Goal: Task Accomplishment & Management: Use online tool/utility

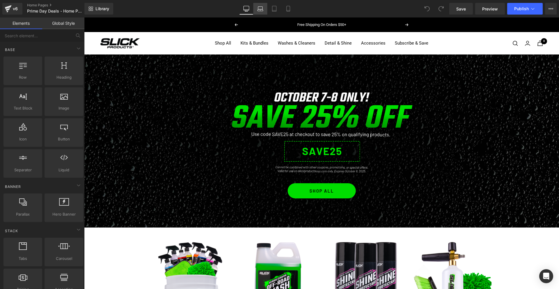
click at [263, 12] on link "Laptop" at bounding box center [260, 9] width 14 height 12
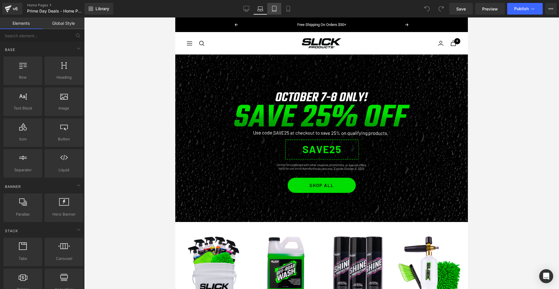
click at [276, 10] on icon at bounding box center [274, 10] width 4 height 0
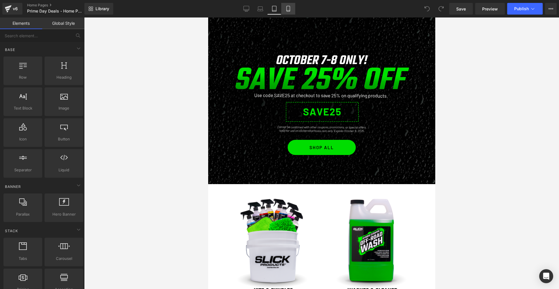
click at [282, 10] on link "Mobile" at bounding box center [288, 9] width 14 height 12
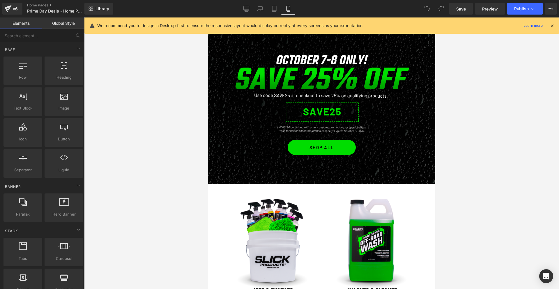
scroll to position [34, 0]
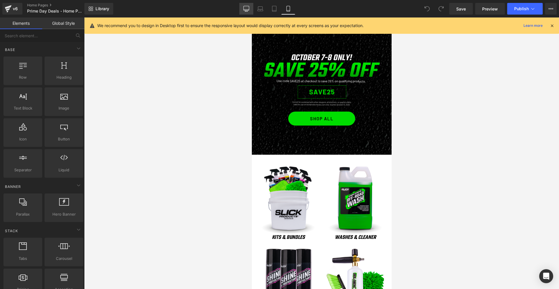
click at [247, 10] on icon at bounding box center [247, 10] width 6 height 0
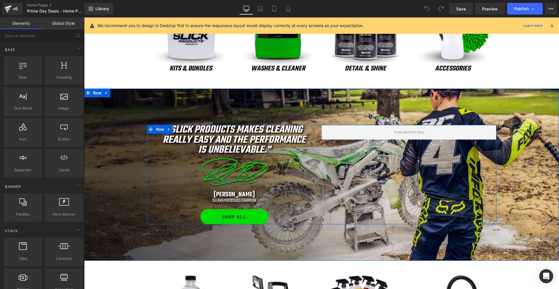
scroll to position [0, 0]
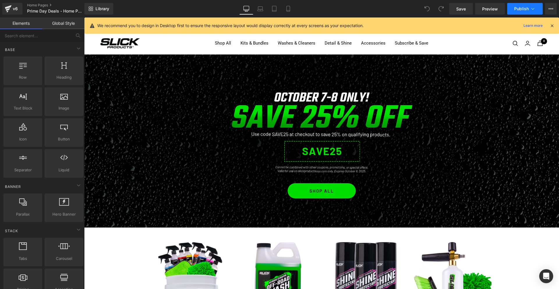
click at [524, 9] on span "Publish" at bounding box center [521, 8] width 15 height 5
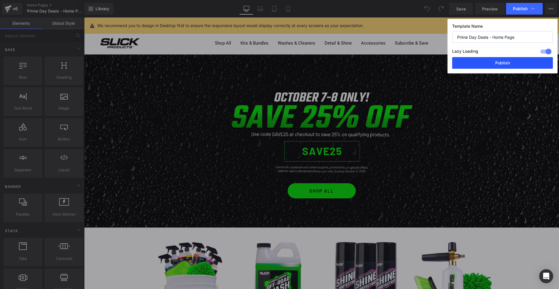
click at [496, 63] on button "Publish" at bounding box center [502, 63] width 101 height 12
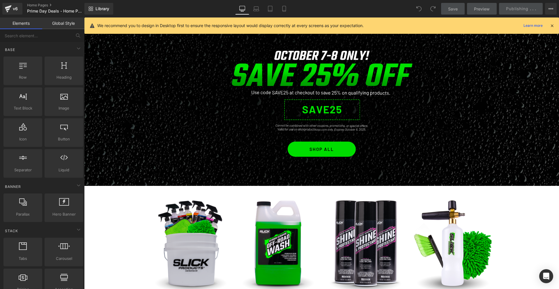
scroll to position [41, 0]
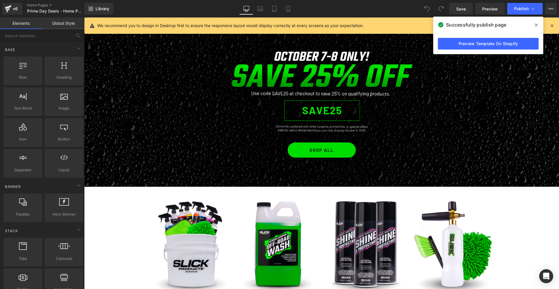
click at [535, 24] on icon at bounding box center [536, 25] width 3 height 5
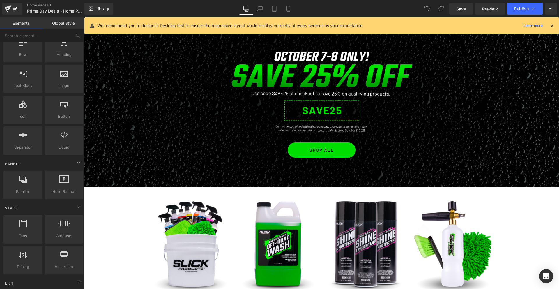
scroll to position [0, 0]
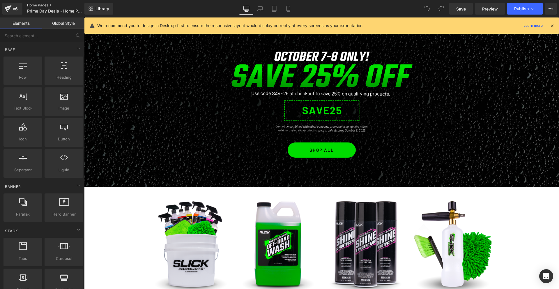
click at [34, 5] on link "Home Pages" at bounding box center [60, 5] width 67 height 5
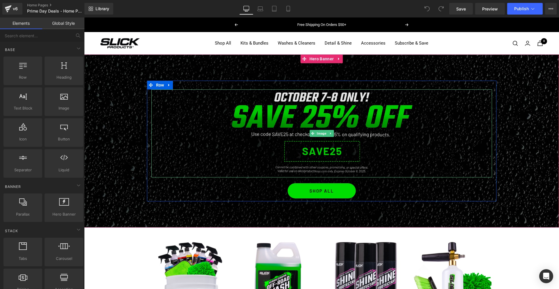
click at [344, 130] on img at bounding box center [322, 133] width 204 height 88
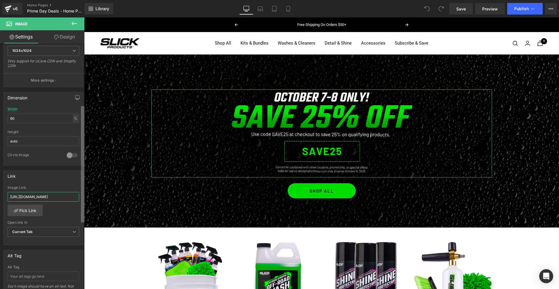
scroll to position [0, 82]
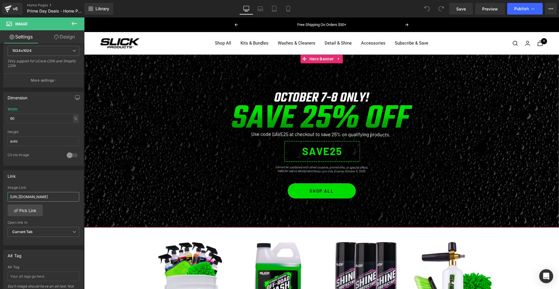
drag, startPoint x: 147, startPoint y: 215, endPoint x: 85, endPoint y: 197, distance: 64.4
click at [317, 60] on span "Hero Banner" at bounding box center [321, 58] width 27 height 9
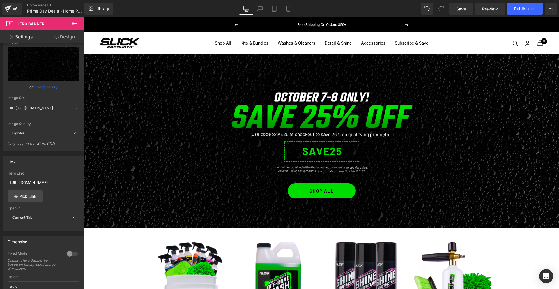
drag, startPoint x: 149, startPoint y: 199, endPoint x: 89, endPoint y: 183, distance: 62.0
click at [467, 12] on link "Save" at bounding box center [461, 9] width 24 height 12
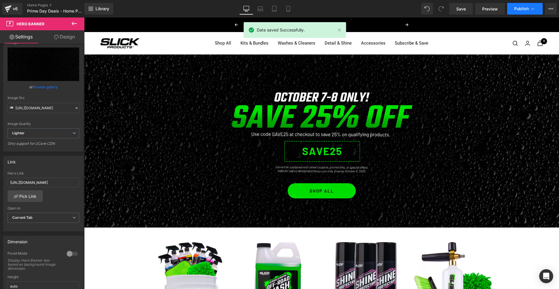
click at [526, 10] on span "Publish" at bounding box center [521, 8] width 15 height 5
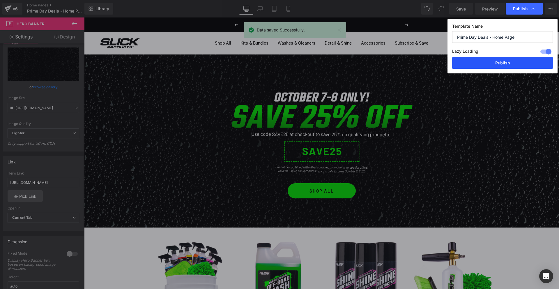
click at [501, 63] on button "Publish" at bounding box center [502, 63] width 101 height 12
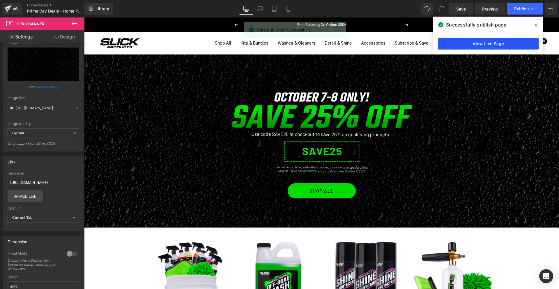
click at [488, 44] on link "View Live Page" at bounding box center [488, 44] width 101 height 12
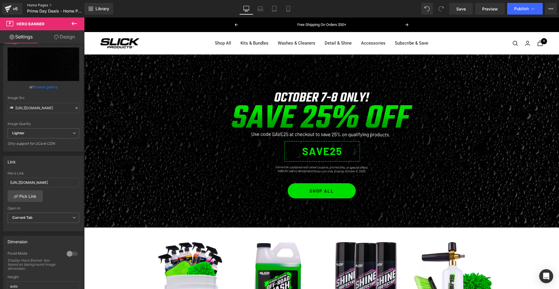
click at [34, 5] on link "Home Pages" at bounding box center [60, 5] width 67 height 5
